Goal: Information Seeking & Learning: Learn about a topic

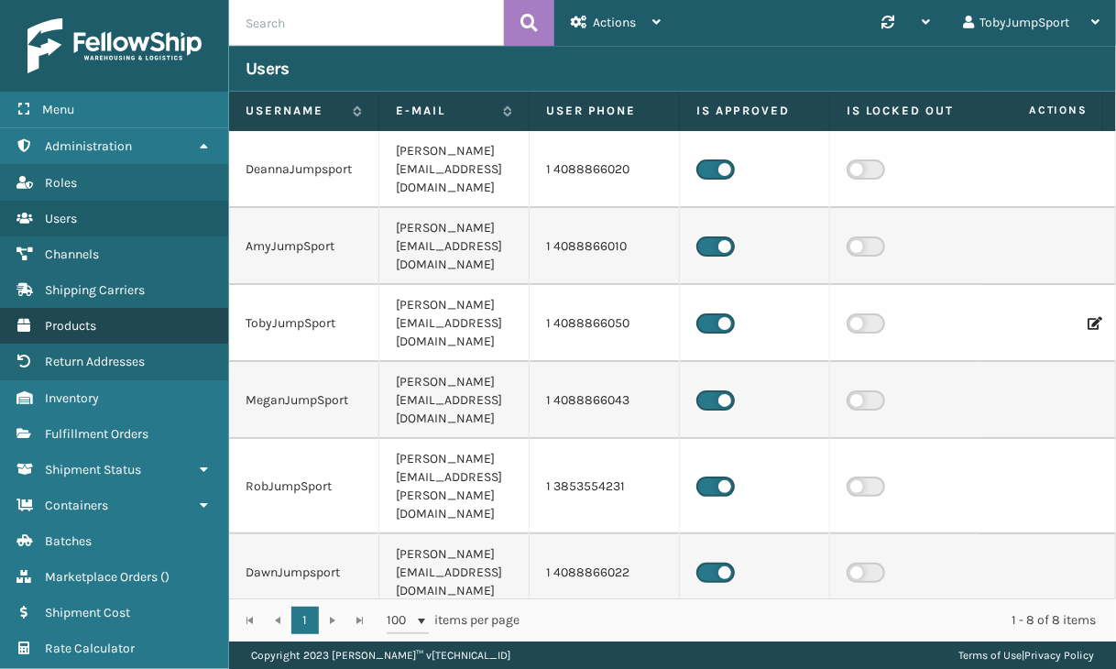
click at [69, 319] on span "Products" at bounding box center [70, 326] width 51 height 16
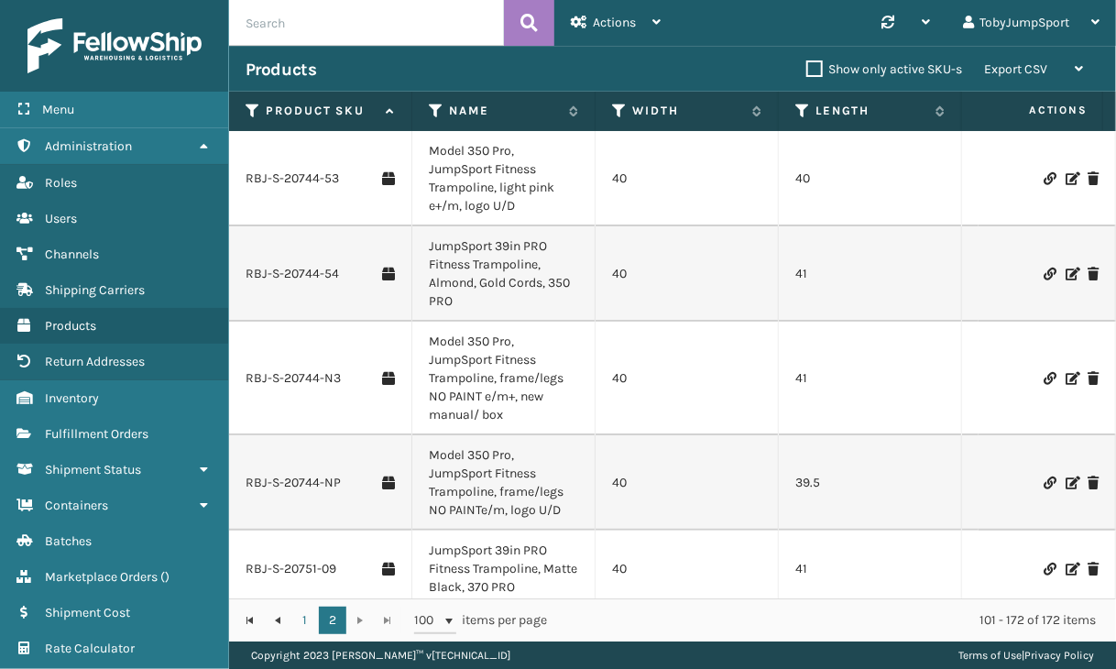
click at [809, 71] on label "Show only active SKU-s" at bounding box center [884, 69] width 156 height 16
click at [807, 71] on input "Show only active SKU-s" at bounding box center [806, 65] width 1 height 12
click at [818, 71] on label "Show only active SKU-s" at bounding box center [884, 69] width 156 height 16
click at [807, 71] on input "Show only active SKU-s" at bounding box center [806, 65] width 1 height 12
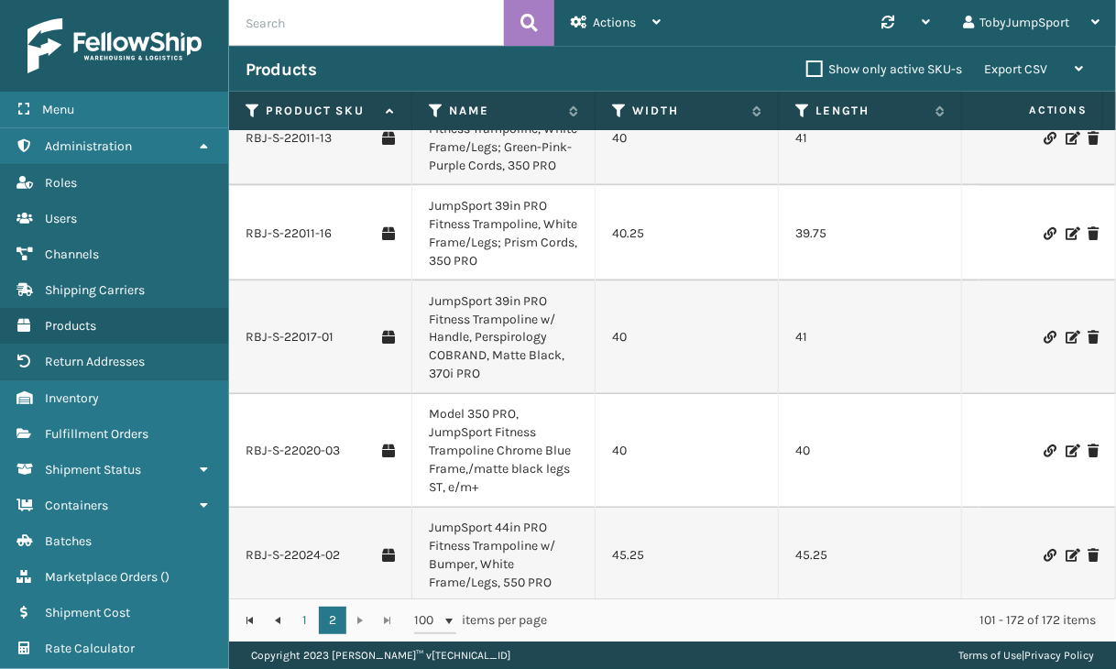
scroll to position [1924, 0]
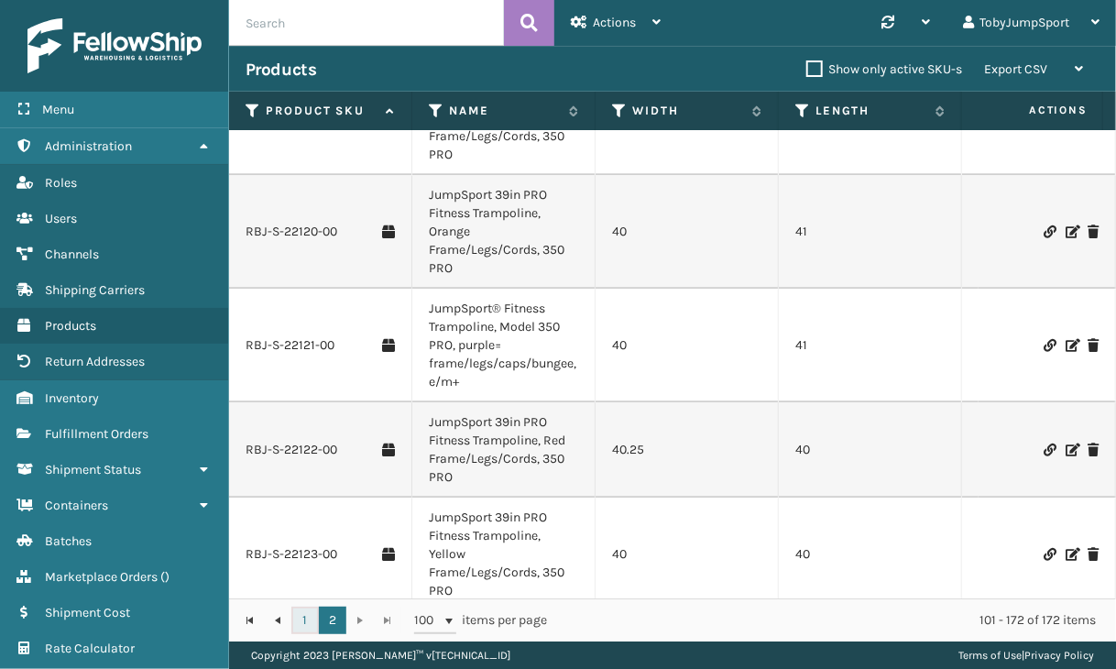
click at [308, 616] on link "1" at bounding box center [304, 620] width 27 height 27
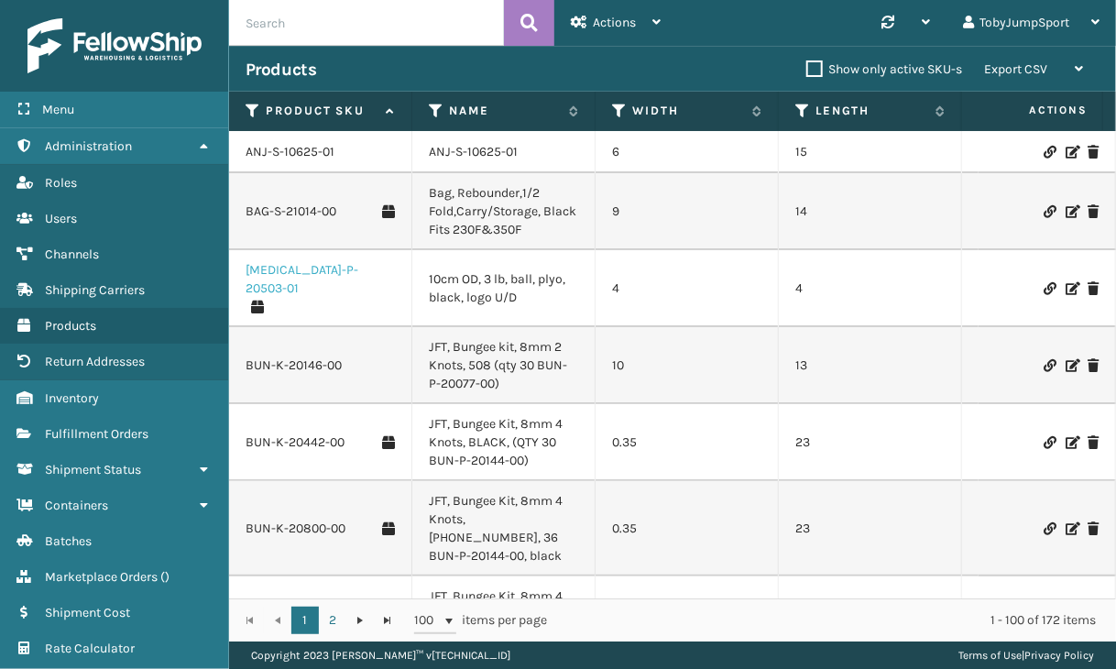
click at [279, 278] on link "[MEDICAL_DATA]-P-20503-01" at bounding box center [320, 279] width 149 height 37
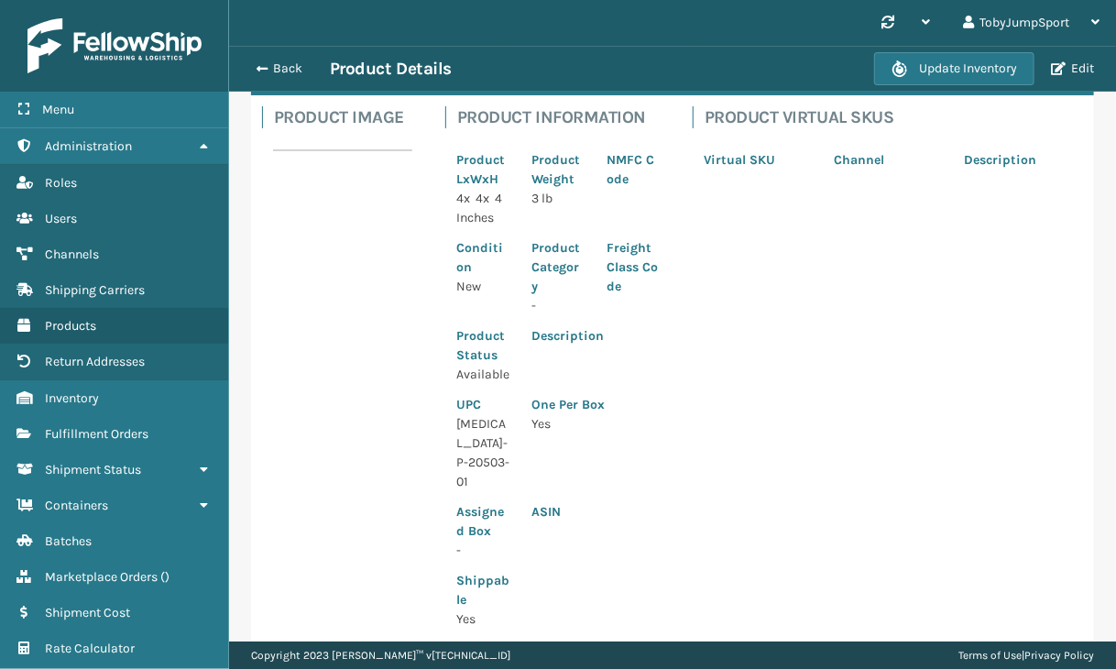
scroll to position [92, 0]
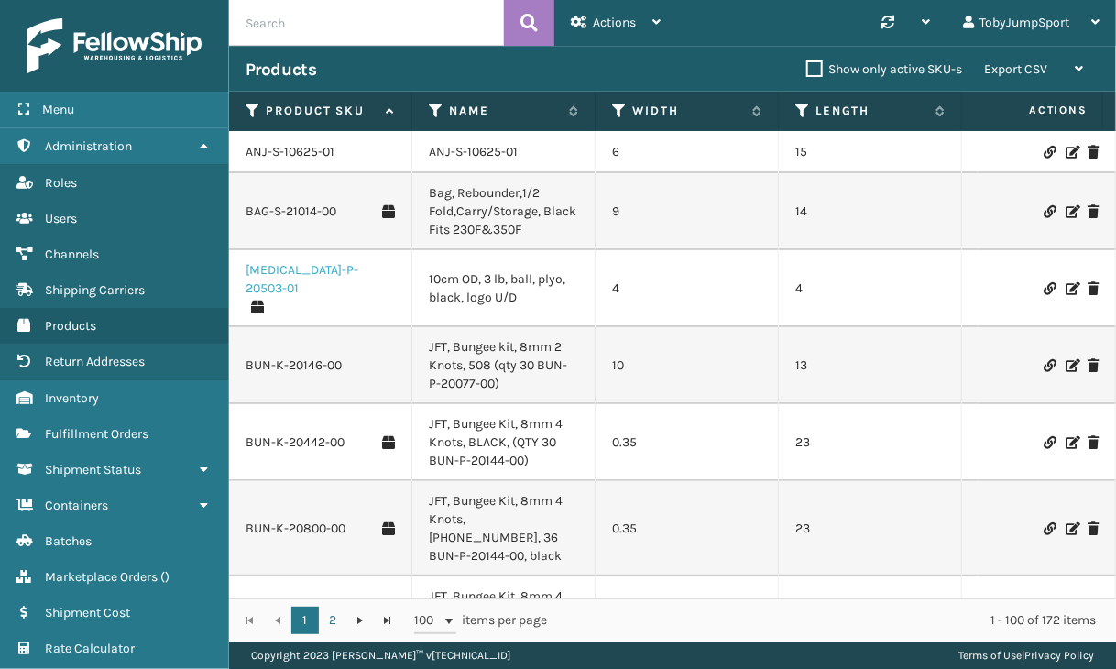
click at [277, 279] on link "[MEDICAL_DATA]-P-20503-01" at bounding box center [320, 279] width 149 height 37
click at [313, 213] on link "BAG-S-21014-00" at bounding box center [291, 211] width 91 height 18
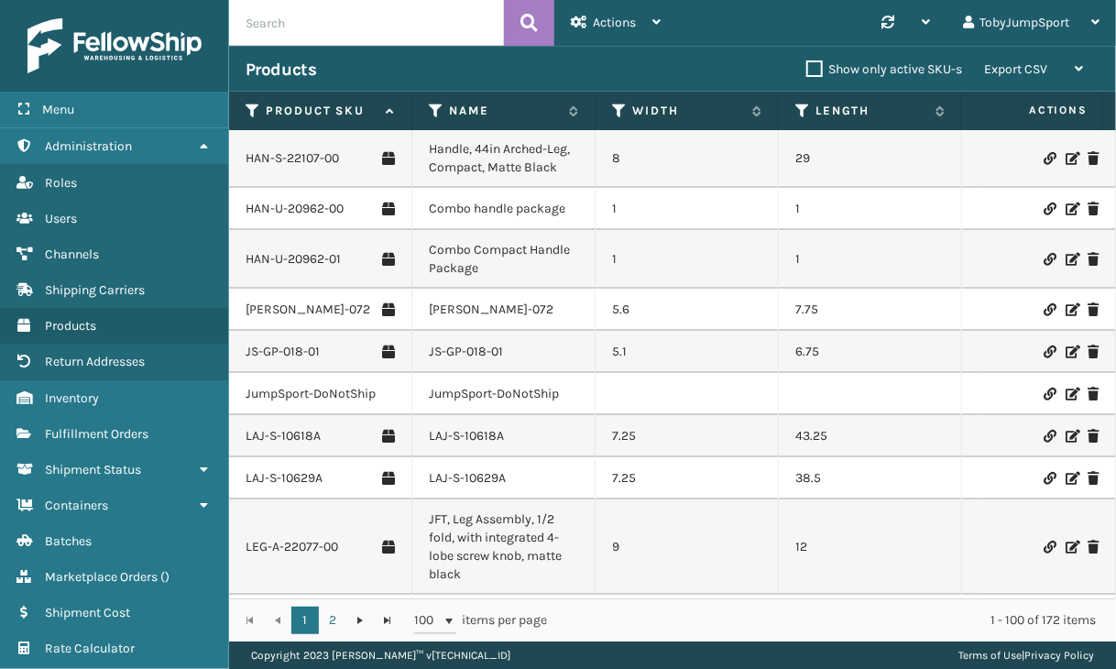
scroll to position [2474, 0]
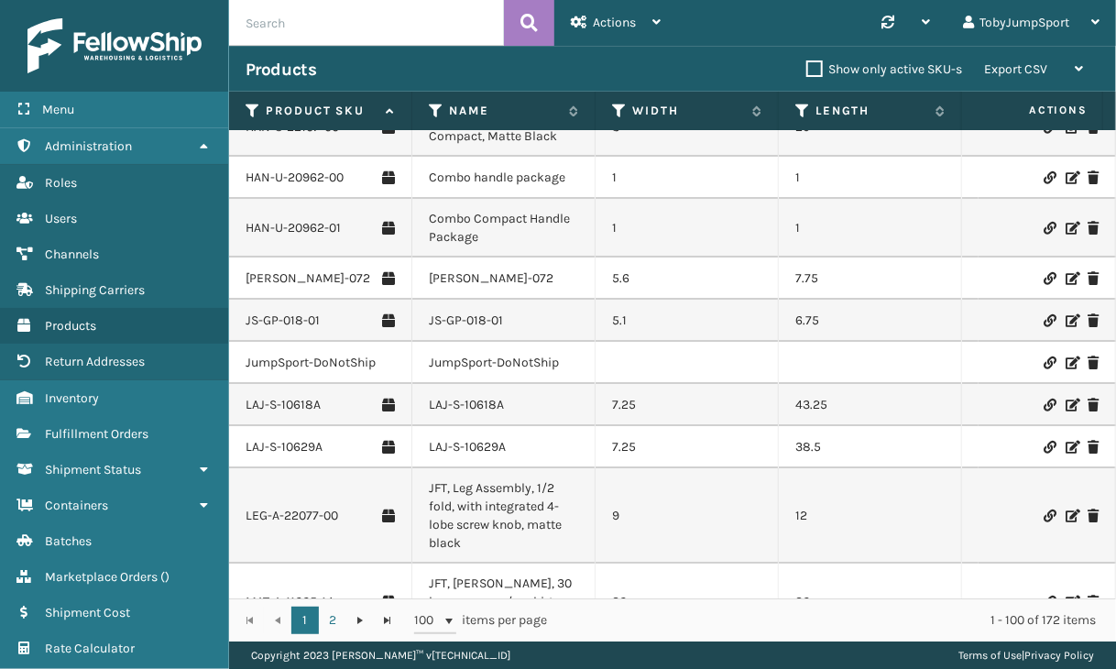
click at [480, 468] on td "JFT, Leg Assembly, 1/2 fold, with integrated 4-lobe screw knob, matte black" at bounding box center [503, 515] width 183 height 95
click at [282, 507] on link "LEG-A-22077-00" at bounding box center [292, 516] width 93 height 18
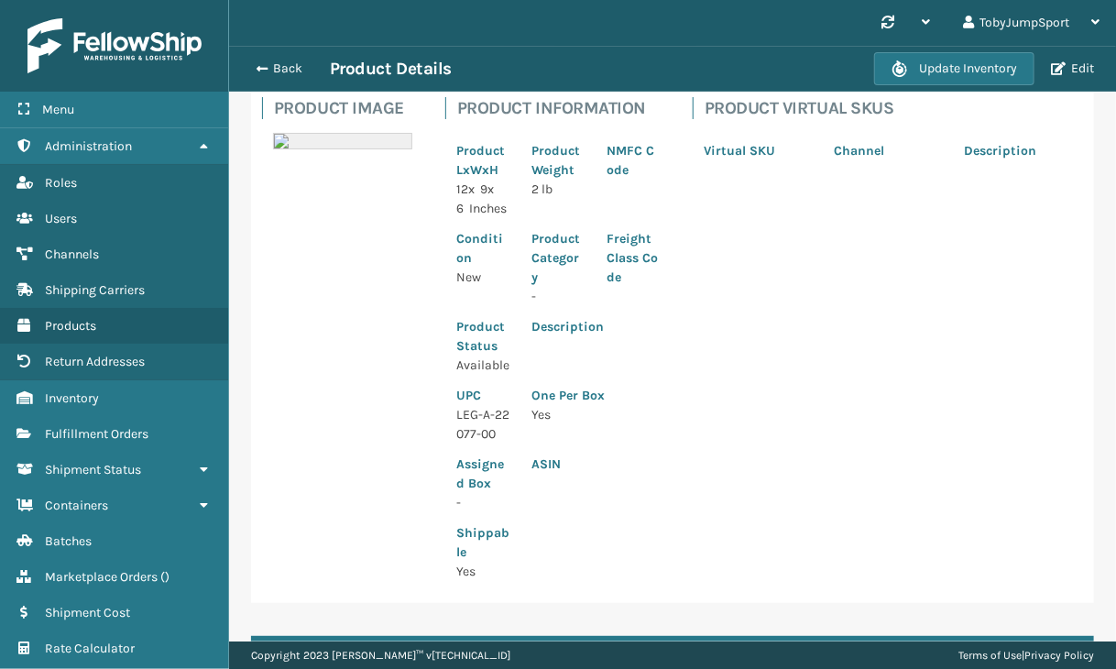
scroll to position [92, 0]
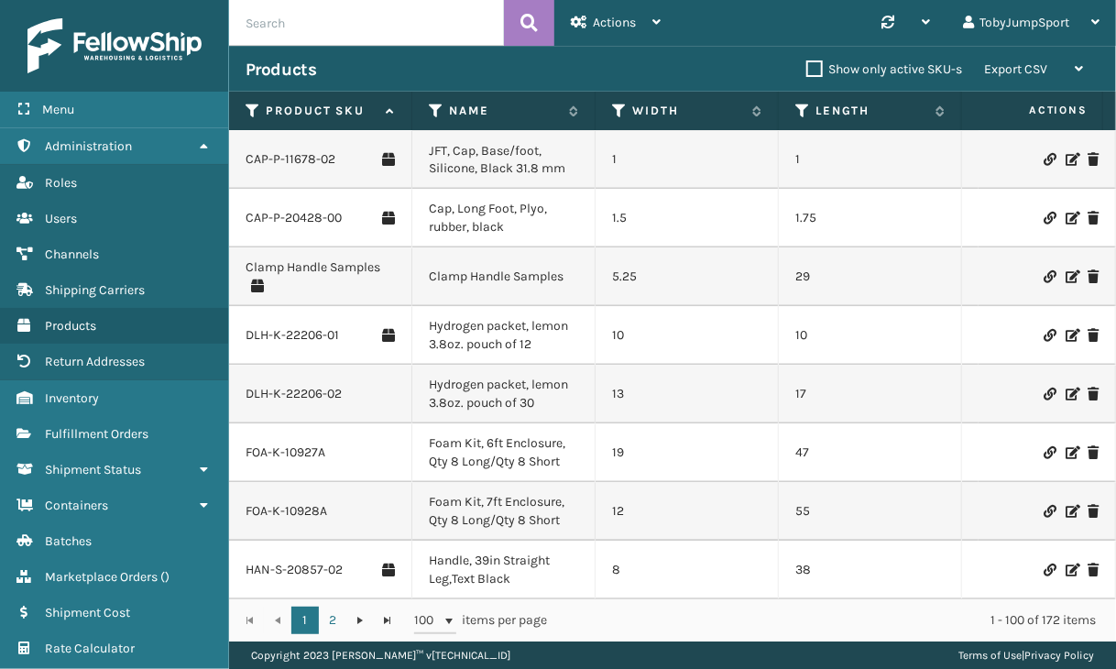
scroll to position [1374, 0]
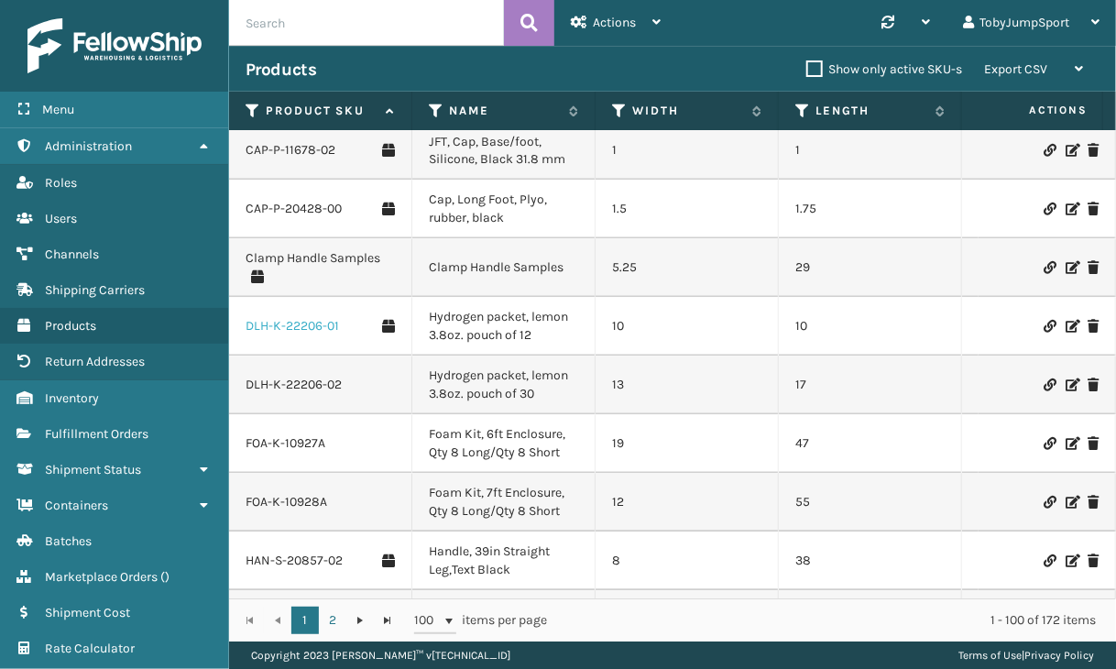
click at [319, 318] on link "DLH-K-22206-01" at bounding box center [292, 327] width 93 height 18
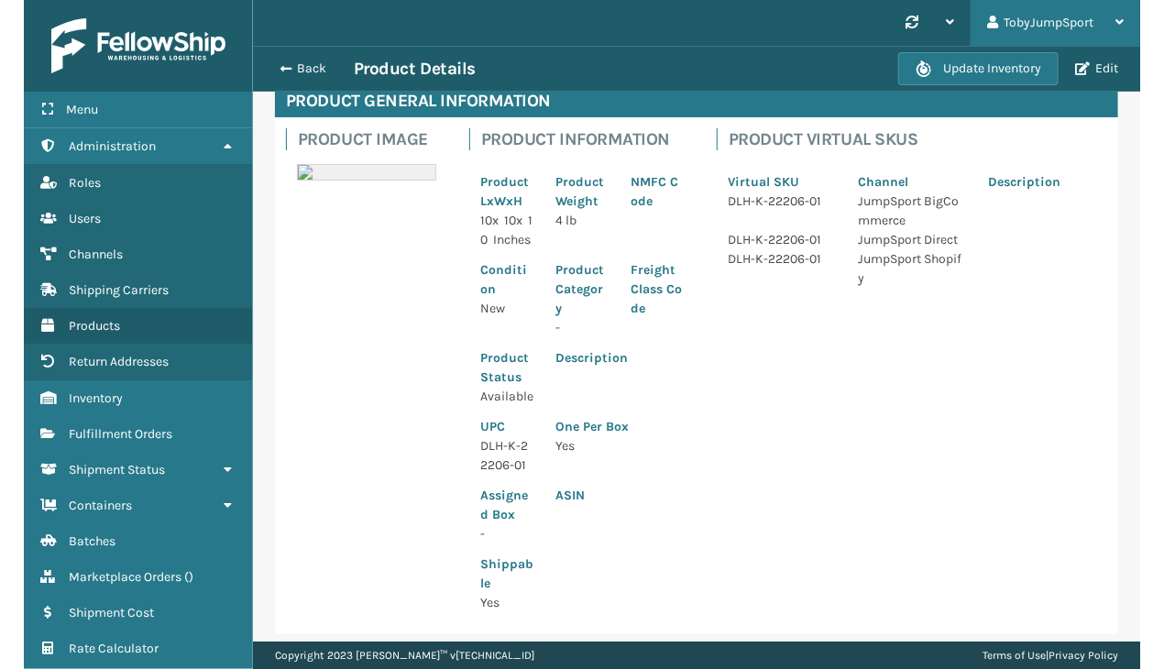
scroll to position [46, 0]
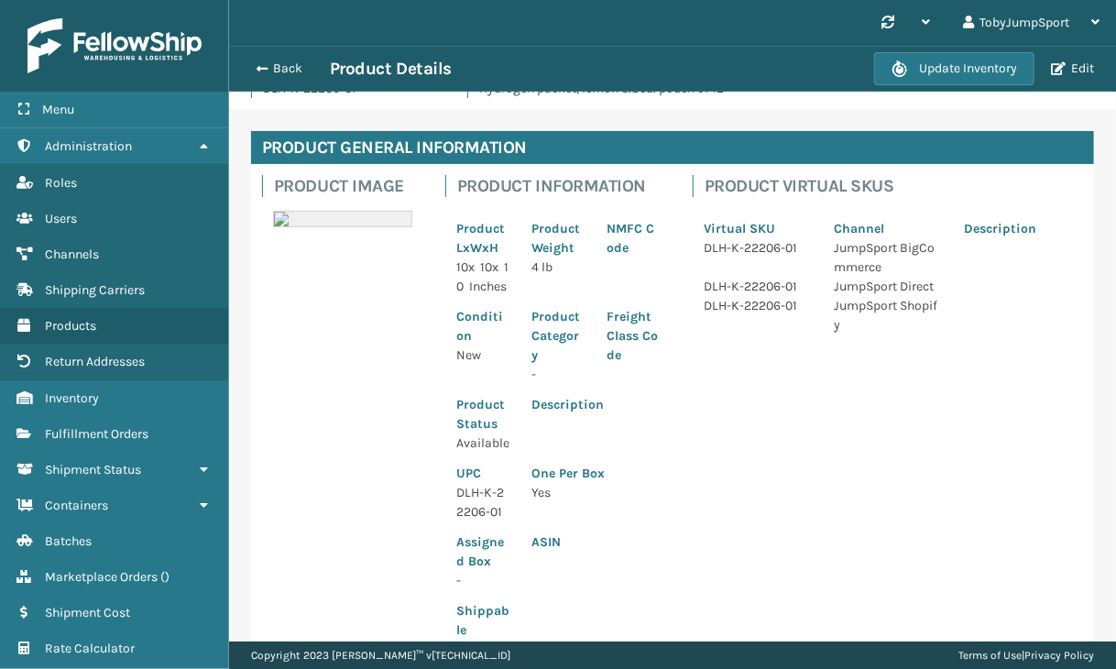
click at [992, 436] on div "Product Image Product Information Product LxWxH 10 x 10 x 10 Inches Product Wei…" at bounding box center [672, 422] width 843 height 517
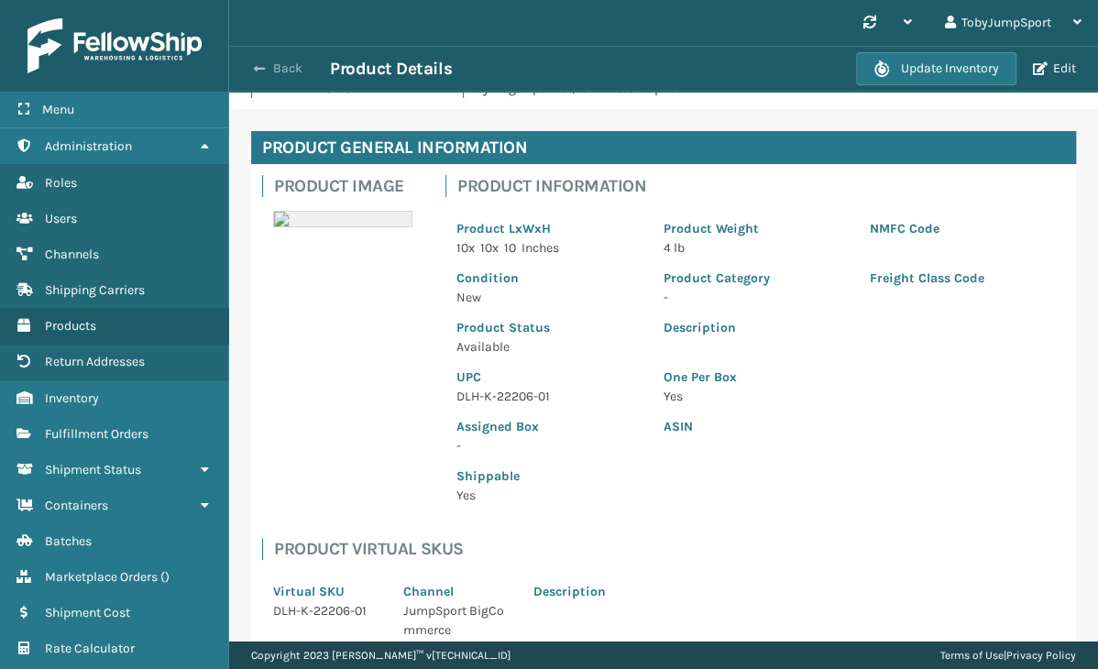
click at [291, 67] on button "Back" at bounding box center [288, 68] width 84 height 16
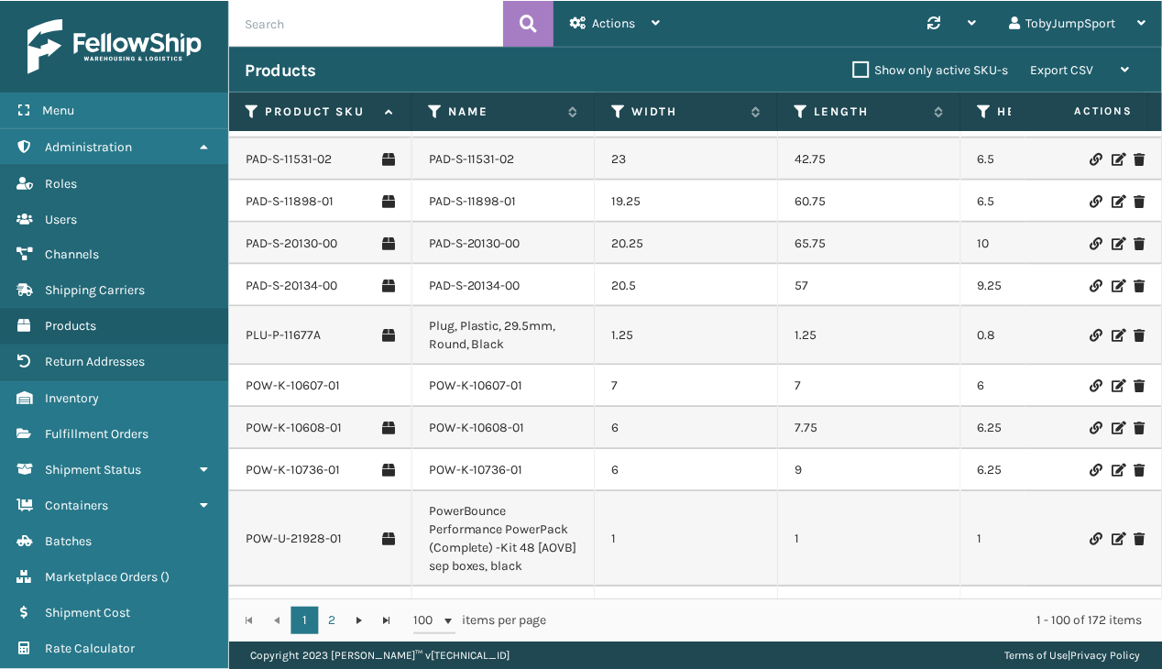
scroll to position [4398, 0]
